Goal: Task Accomplishment & Management: Use online tool/utility

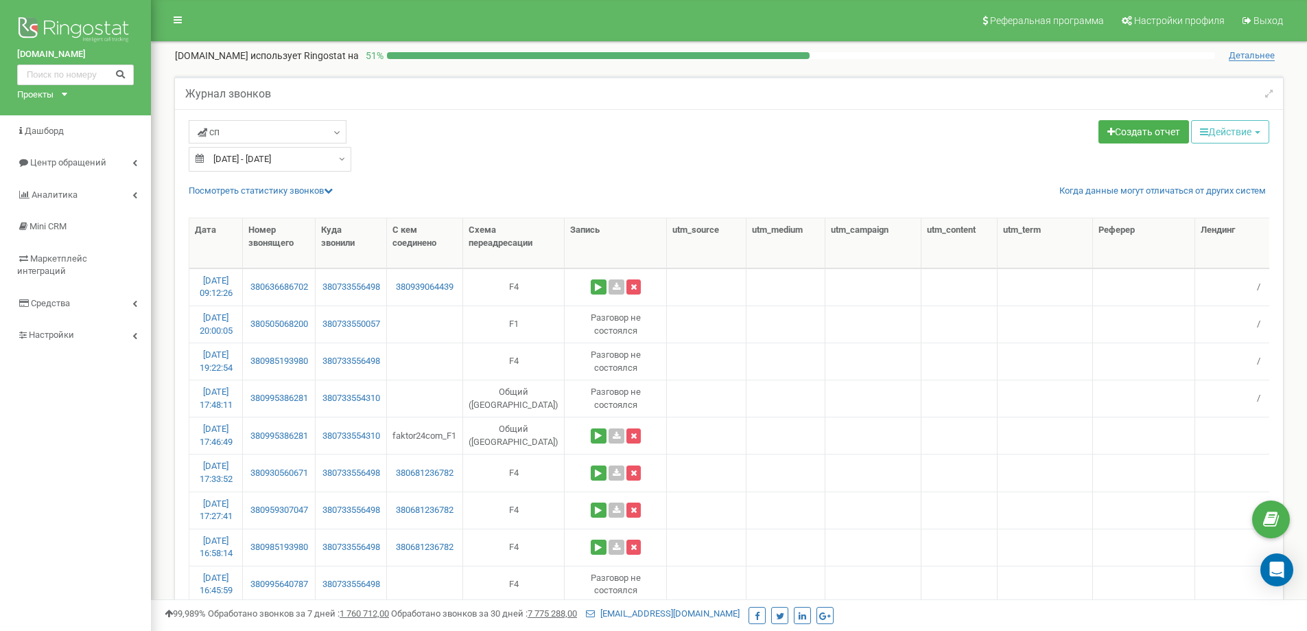
select select "50"
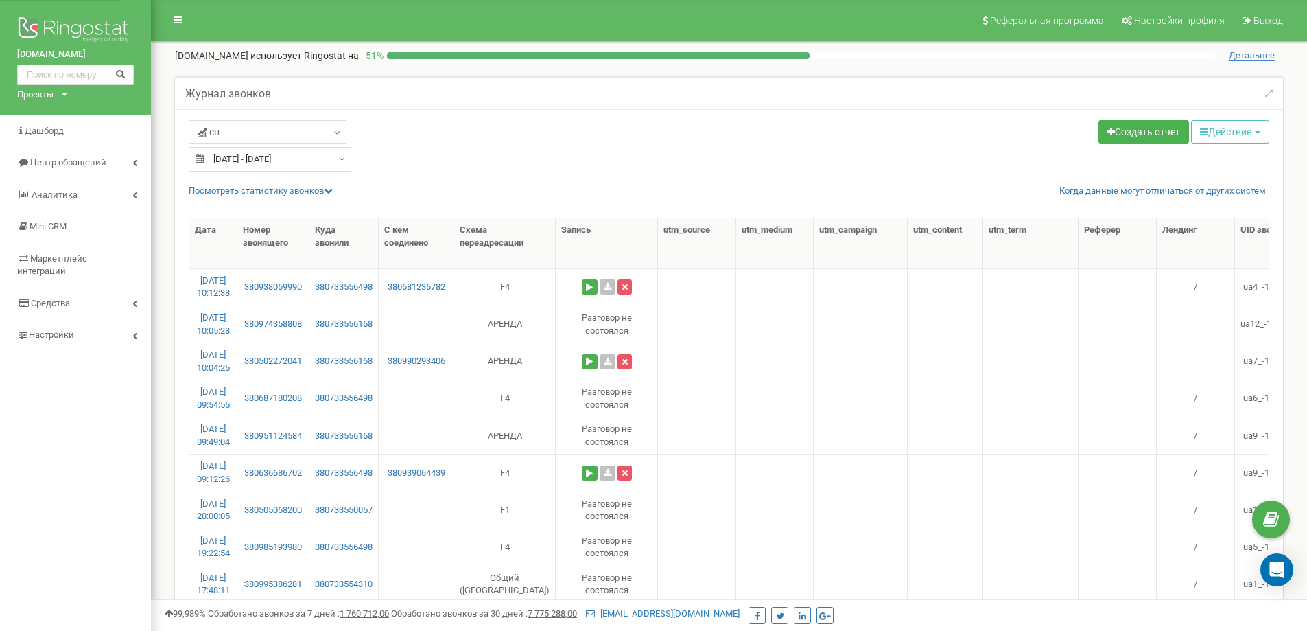
select select "50"
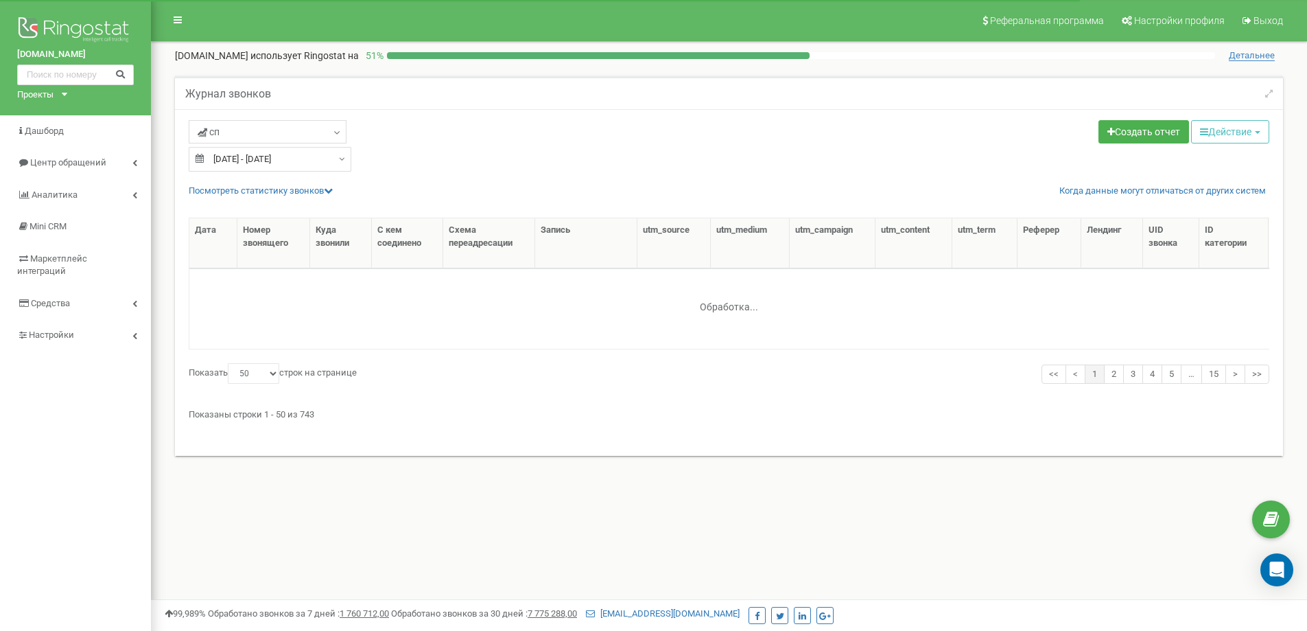
select select "50"
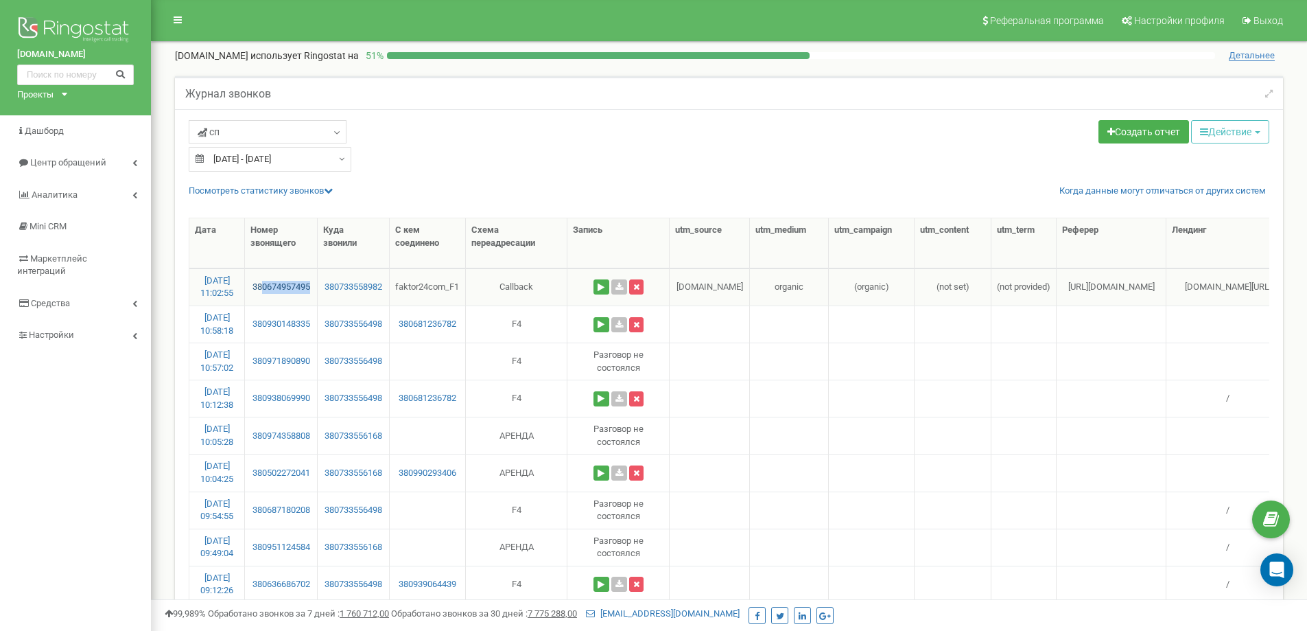
drag, startPoint x: 314, startPoint y: 288, endPoint x: 262, endPoint y: 292, distance: 52.3
click at [262, 292] on td "380674957495" at bounding box center [281, 286] width 73 height 37
copy link "0674957495"
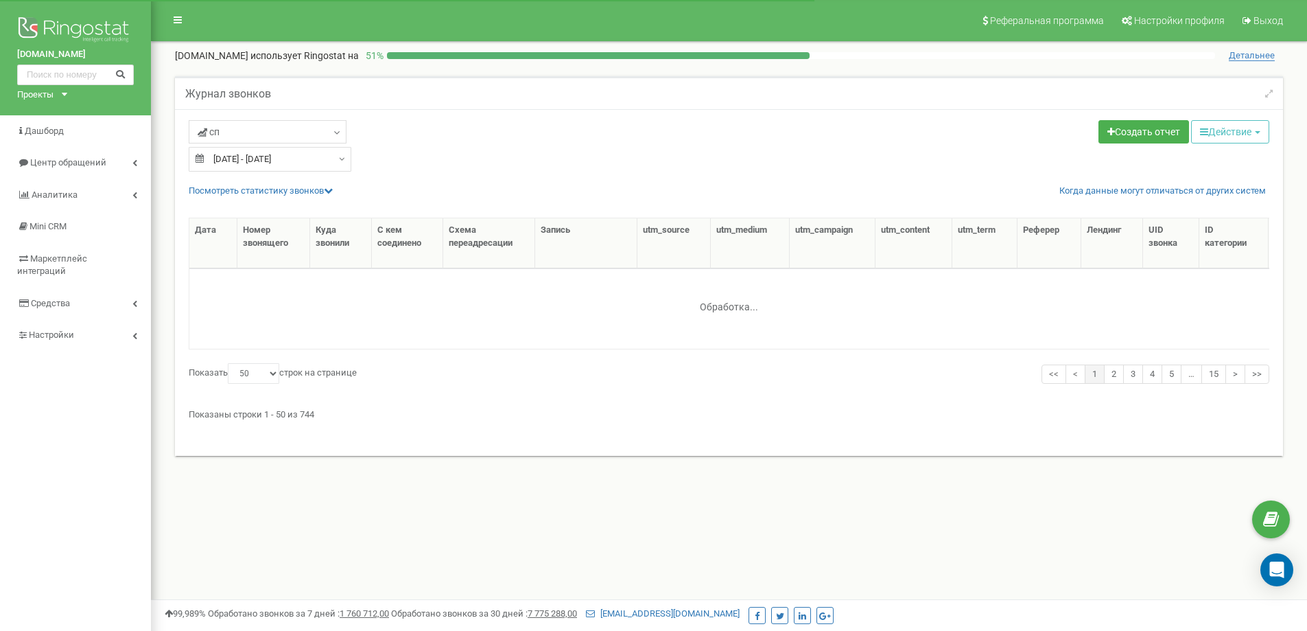
select select "50"
